Goal: Check status: Check status

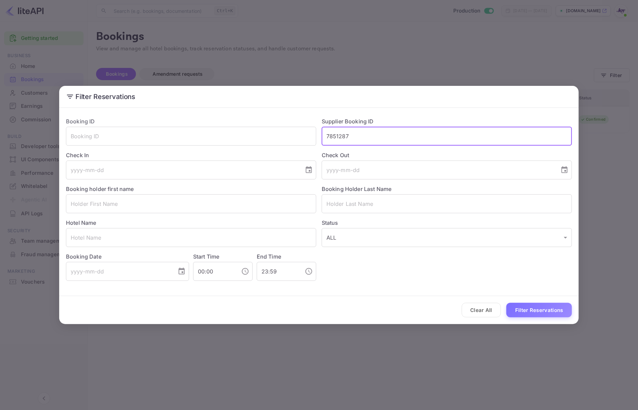
click at [389, 131] on input "7851287" at bounding box center [447, 136] width 250 height 19
click at [389, 130] on input "7851287" at bounding box center [447, 136] width 250 height 19
paste input "8000373"
type input "8000373"
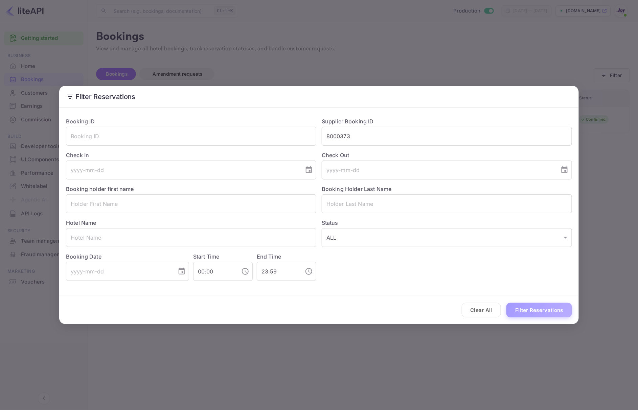
click at [551, 307] on button "Filter Reservations" at bounding box center [539, 310] width 66 height 15
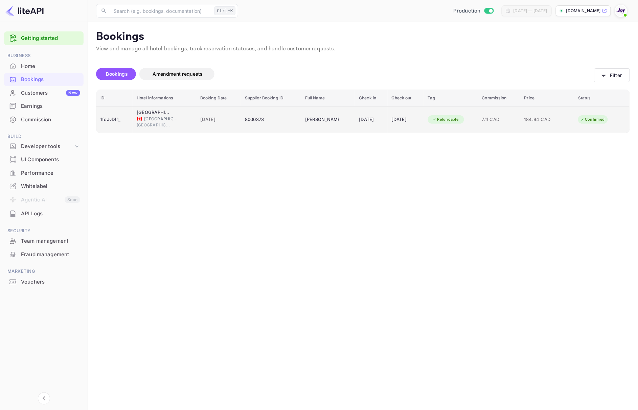
click at [122, 122] on div "1fcJvDf1_" at bounding box center [114, 119] width 28 height 11
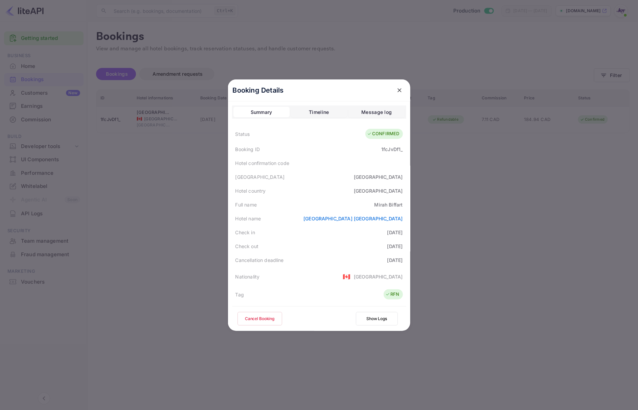
click at [392, 206] on div "[PERSON_NAME]" at bounding box center [388, 204] width 28 height 7
copy div "Biffart"
